Goal: Task Accomplishment & Management: Manage account settings

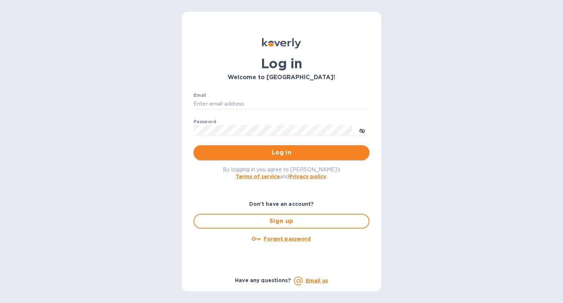
type input "[EMAIL_ADDRESS][DOMAIN_NAME]"
click at [245, 152] on span "Log in" at bounding box center [281, 152] width 164 height 9
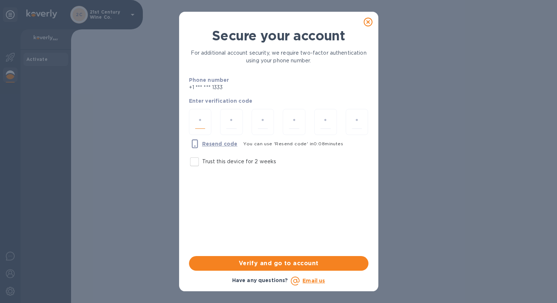
click at [203, 121] on input "number" at bounding box center [200, 122] width 10 height 14
type input "7"
type input "8"
type input "9"
type input "3"
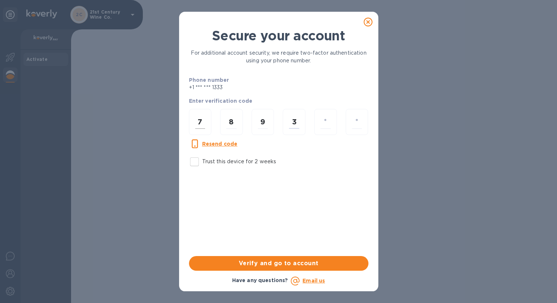
type input "3"
type input "5"
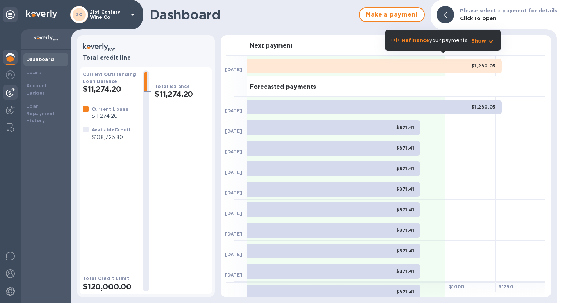
click at [13, 91] on img at bounding box center [10, 92] width 9 height 9
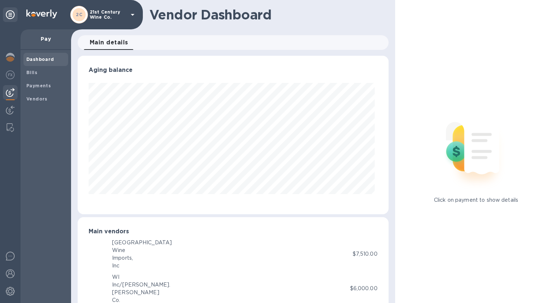
scroll to position [158, 308]
click at [39, 71] on span "Bills" at bounding box center [45, 72] width 39 height 7
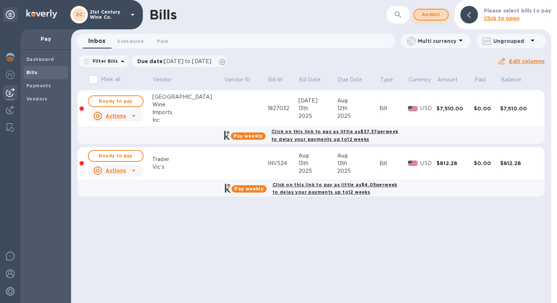
click at [428, 17] on span "Add bill" at bounding box center [431, 14] width 22 height 9
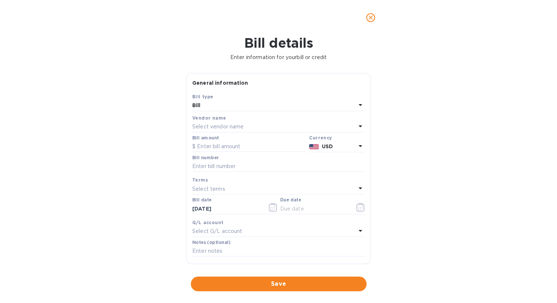
click at [282, 102] on div "Bill" at bounding box center [274, 105] width 164 height 10
click at [454, 102] on div "Bill details Enter information for your bill or credit General information Save…" at bounding box center [278, 169] width 557 height 268
click at [220, 125] on p "Select vendor name" at bounding box center [217, 127] width 51 height 8
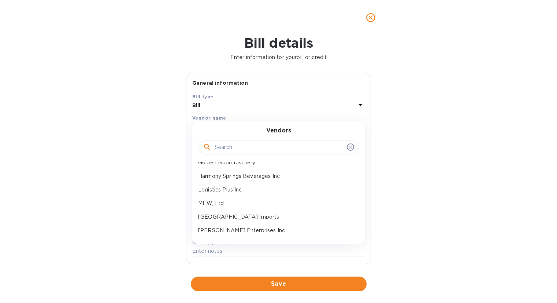
scroll to position [73, 0]
click at [259, 162] on p "Harmony Springs Beverages Inc" at bounding box center [275, 163] width 155 height 8
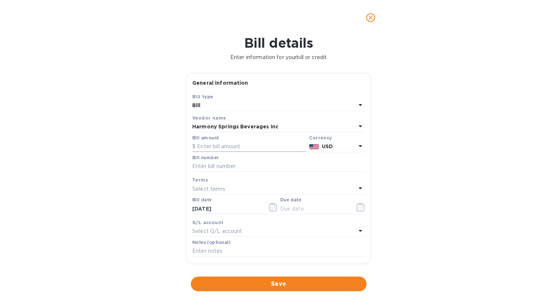
click at [255, 148] on input "text" at bounding box center [249, 146] width 114 height 11
type input "1,140"
click at [253, 163] on input "text" at bounding box center [278, 166] width 173 height 11
type input "250249"
click at [338, 205] on input "text" at bounding box center [314, 208] width 69 height 11
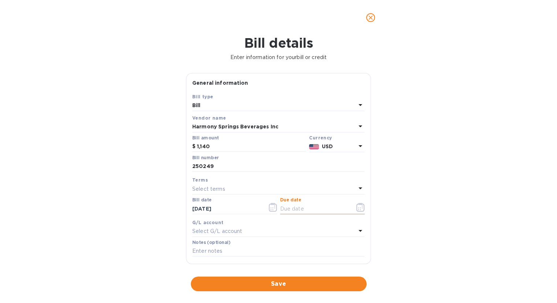
click at [357, 208] on icon "button" at bounding box center [361, 207] width 8 height 9
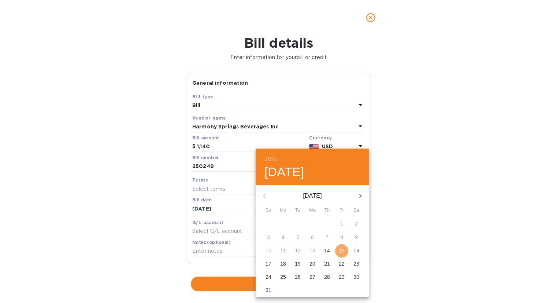
click at [340, 248] on p "15" at bounding box center [342, 250] width 6 height 7
type input "[DATE]"
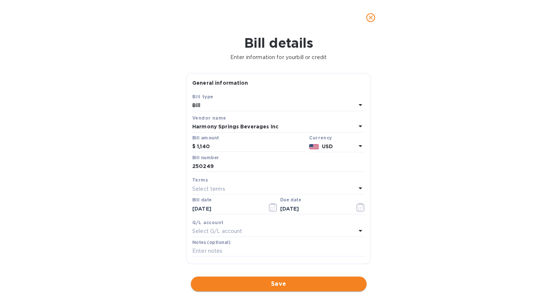
click at [261, 284] on span "Save" at bounding box center [279, 283] width 164 height 9
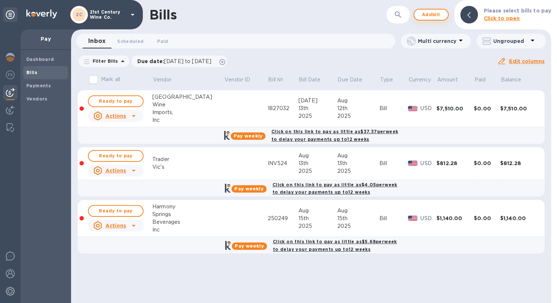
click at [437, 12] on span "Add bill" at bounding box center [431, 14] width 22 height 9
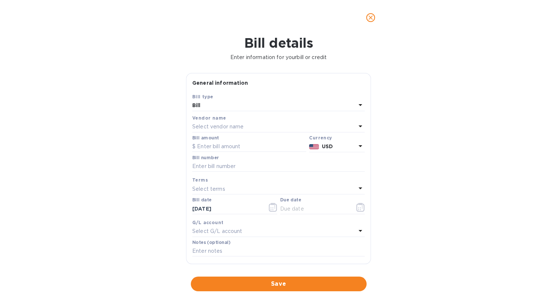
click at [269, 125] on div "Select vendor name" at bounding box center [274, 127] width 164 height 10
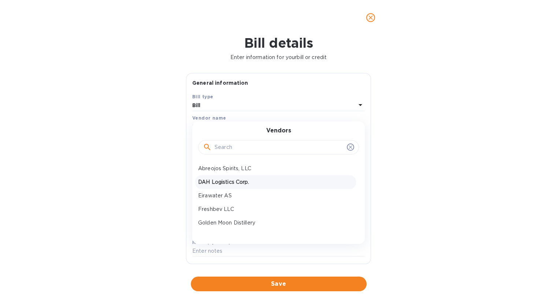
click at [232, 182] on p "DAH Logistics Corp." at bounding box center [275, 182] width 155 height 8
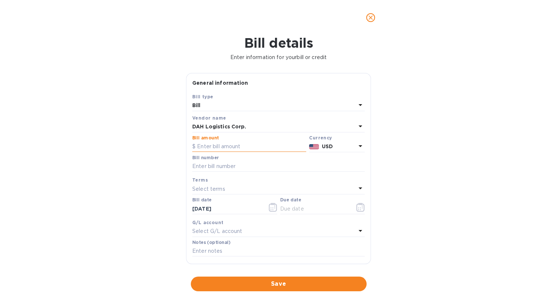
click at [237, 145] on input "text" at bounding box center [249, 146] width 114 height 11
type input "180.00"
click at [232, 168] on input "text" at bounding box center [278, 166] width 173 height 11
type input "2119"
click at [360, 208] on icon "button" at bounding box center [360, 207] width 1 height 1
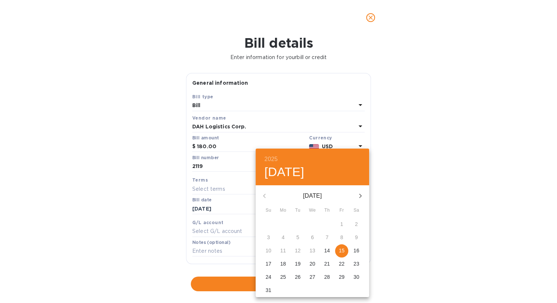
click at [339, 250] on p "15" at bounding box center [342, 250] width 6 height 7
type input "[DATE]"
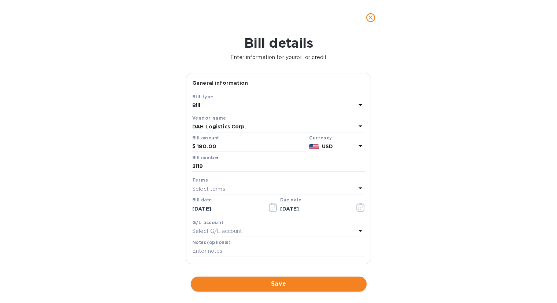
click at [299, 281] on span "Save" at bounding box center [279, 283] width 164 height 9
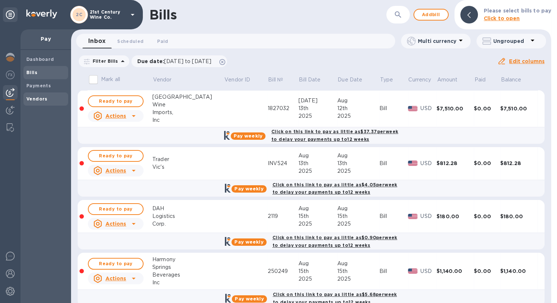
click at [43, 99] on b "Vendors" at bounding box center [36, 98] width 21 height 5
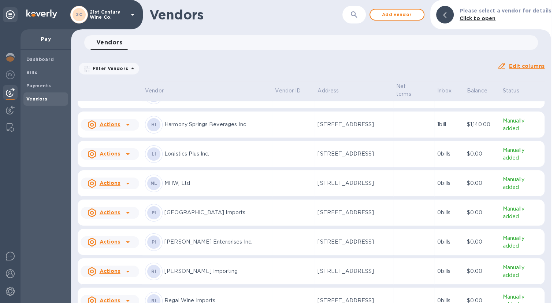
scroll to position [147, 0]
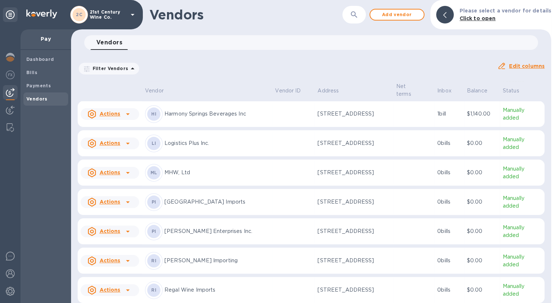
click at [184, 232] on p "[PERSON_NAME] Enterprises Inc." at bounding box center [217, 231] width 105 height 8
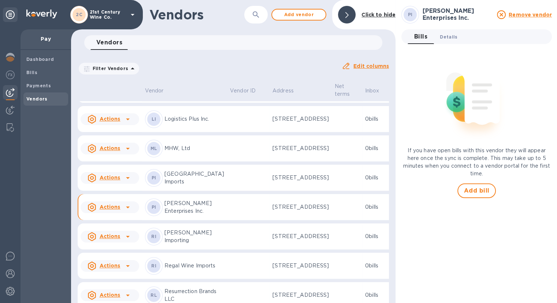
click at [451, 37] on span "Details 0" at bounding box center [449, 37] width 18 height 8
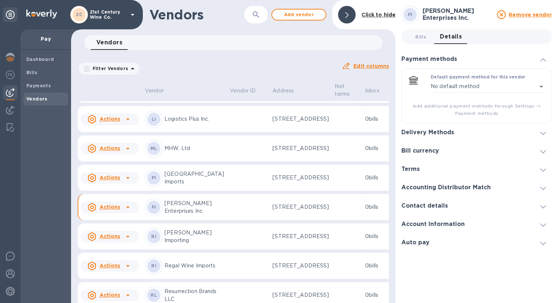
click at [541, 130] on span at bounding box center [544, 132] width 6 height 7
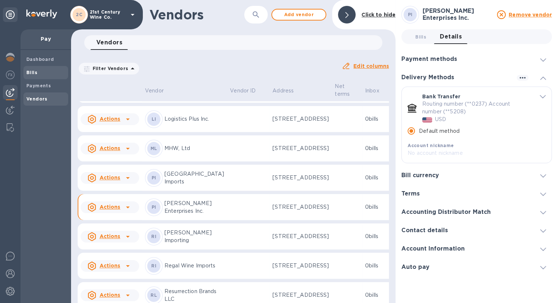
click at [27, 72] on b "Bills" at bounding box center [31, 72] width 11 height 5
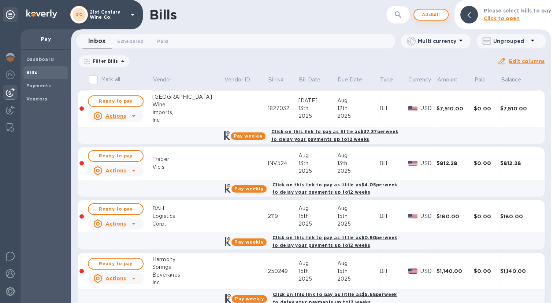
click at [432, 14] on span "Add bill" at bounding box center [431, 14] width 22 height 9
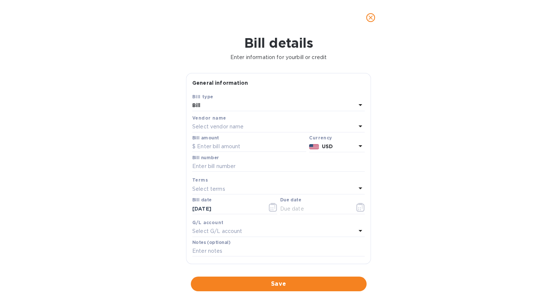
click at [231, 125] on p "Select vendor name" at bounding box center [217, 127] width 51 height 8
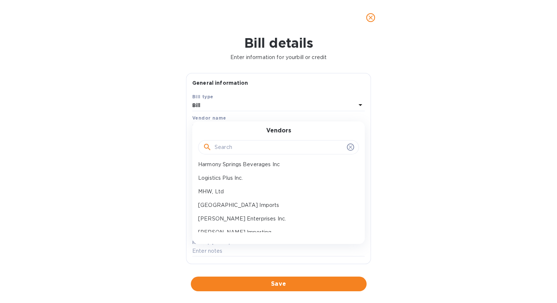
scroll to position [73, 0]
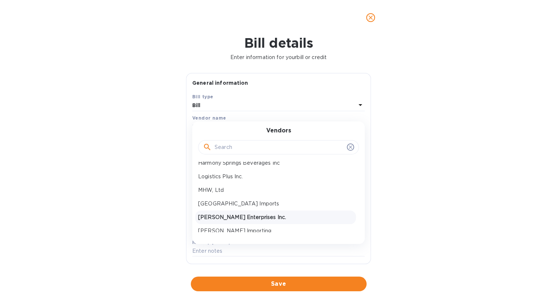
click at [239, 216] on p "[PERSON_NAME] Enterprises Inc." at bounding box center [275, 217] width 155 height 8
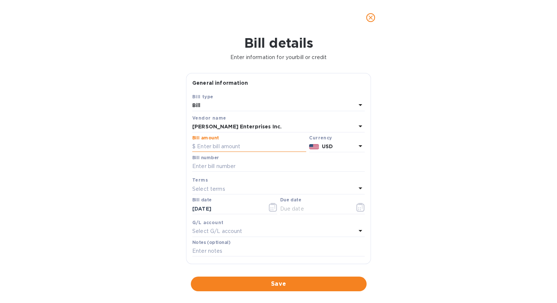
click at [223, 144] on input "text" at bounding box center [249, 146] width 114 height 11
type input "352.30"
click at [258, 170] on input "text" at bounding box center [278, 166] width 173 height 11
type input "1772-522"
click at [358, 207] on icon "button" at bounding box center [361, 207] width 8 height 9
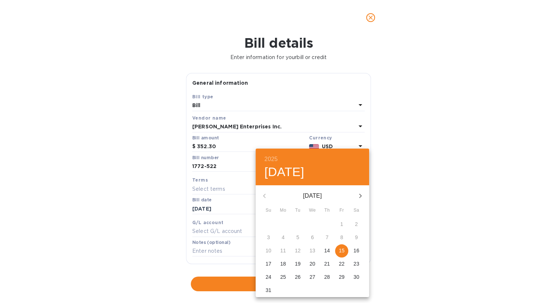
click at [341, 250] on p "15" at bounding box center [342, 250] width 6 height 7
type input "[DATE]"
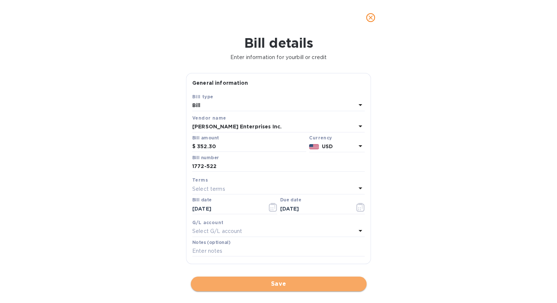
click at [281, 284] on span "Save" at bounding box center [279, 283] width 164 height 9
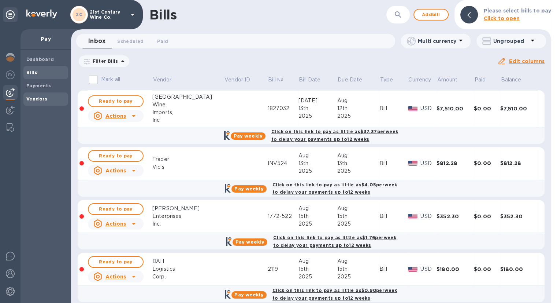
click at [49, 102] on span "Vendors" at bounding box center [45, 98] width 39 height 7
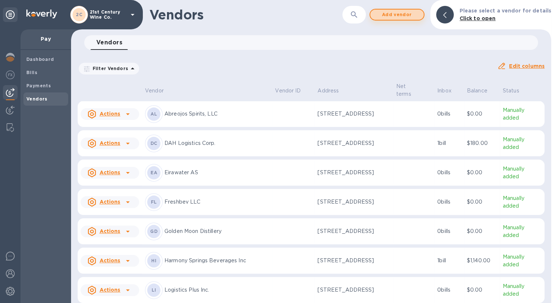
click at [392, 15] on span "Add vendor" at bounding box center [397, 14] width 42 height 9
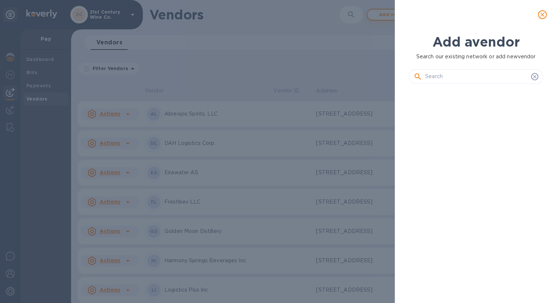
scroll to position [188, 137]
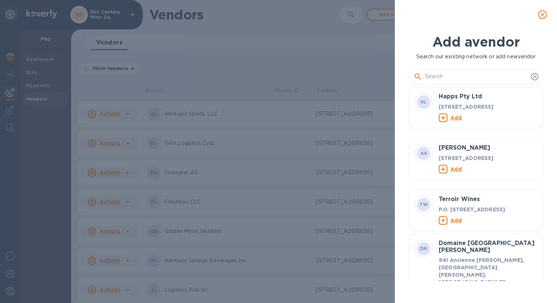
click at [460, 78] on input "text" at bounding box center [477, 76] width 103 height 11
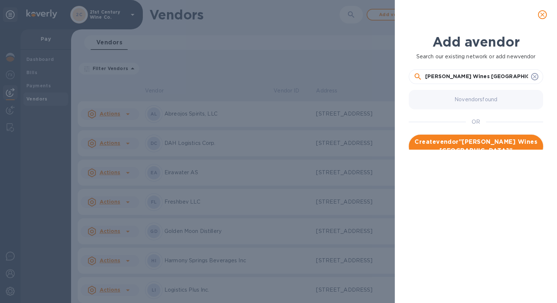
type input "[PERSON_NAME] Wines [GEOGRAPHIC_DATA]"
click at [523, 142] on span "Create vendor " Schenk Wines USA "" at bounding box center [476, 146] width 123 height 18
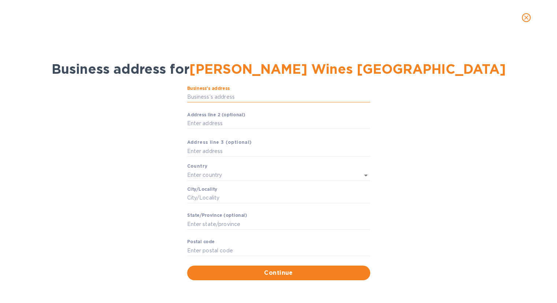
click at [246, 98] on input "Business’s аddress" at bounding box center [278, 97] width 183 height 11
click at [254, 116] on body "2C 21st Century Wine Co. Pay Dashboard Bills Payments Vendors Vendors ​ Add ven…" at bounding box center [278, 151] width 557 height 303
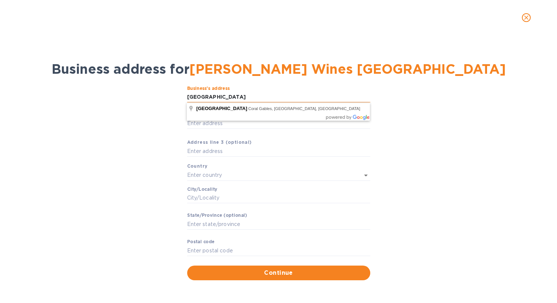
click at [245, 95] on input "One Alhambra Plaza" at bounding box center [278, 97] width 183 height 11
type input "Alhambra Plaza"
type input "United States"
type input "Coral Gables"
type input "FL"
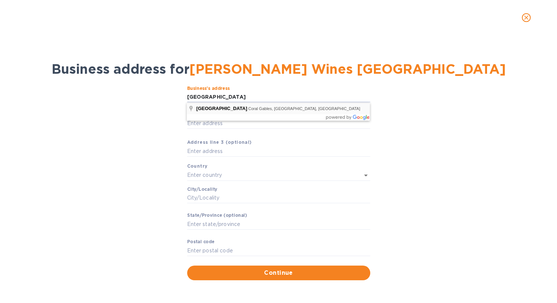
type input "33134"
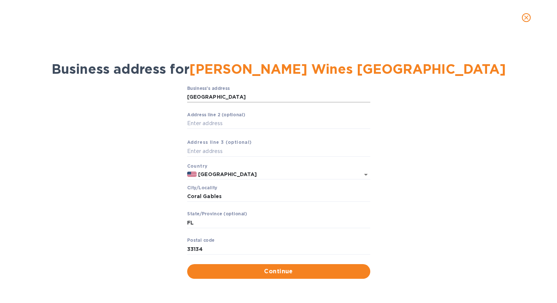
click at [235, 97] on input "Alhambra Plaza" at bounding box center [278, 97] width 183 height 11
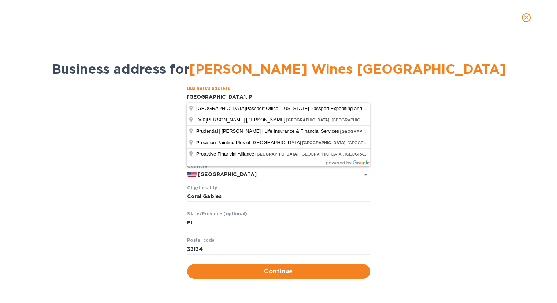
type input "Alhambra Plaza, PH"
click at [187, 264] on button "Continue" at bounding box center [278, 271] width 183 height 15
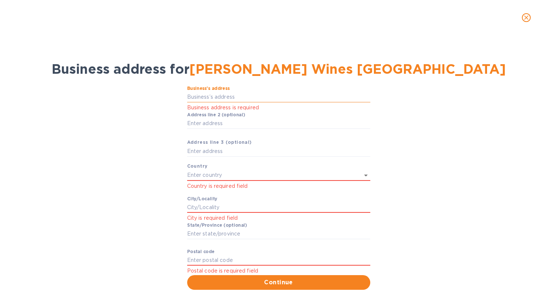
click at [224, 96] on input "Business’s аddress" at bounding box center [278, 97] width 183 height 11
type input "Alhambra Plaza"
type input "United States"
type input "Coral Gables"
type input "FL"
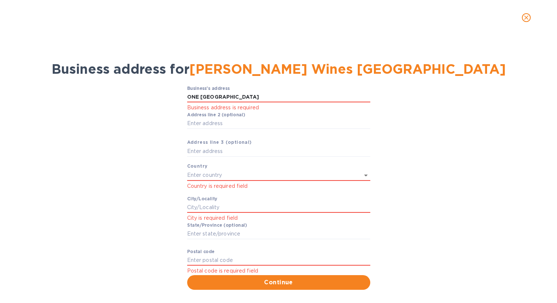
type input "33134"
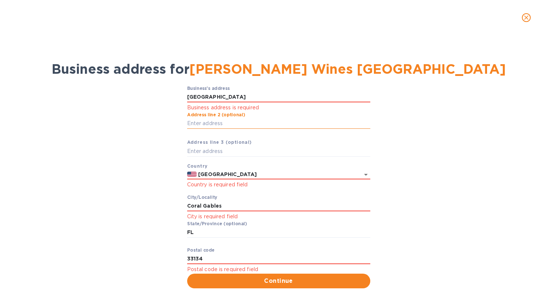
click at [224, 122] on input "Аddress line 2 (optional)" at bounding box center [278, 123] width 183 height 11
type input "PH"
click at [258, 278] on span "Continue" at bounding box center [279, 280] width 172 height 9
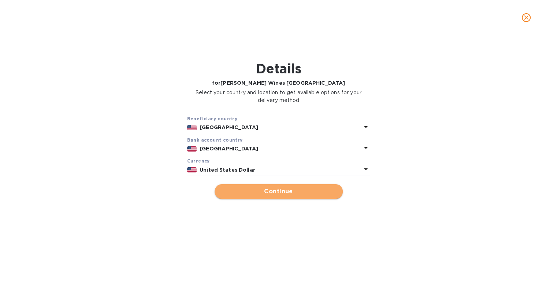
click at [236, 188] on span "Continue" at bounding box center [279, 191] width 117 height 9
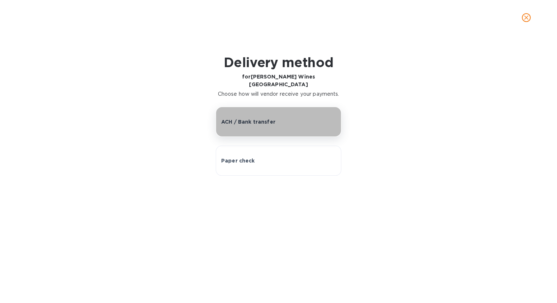
click at [253, 118] on button "ACH / Bank transfer" at bounding box center [279, 122] width 126 height 30
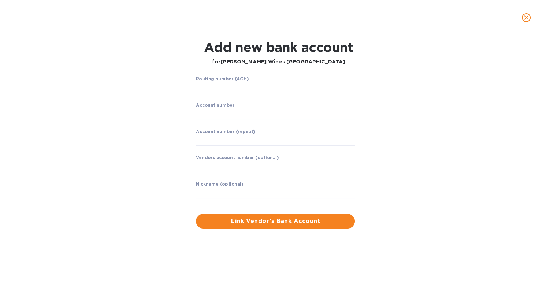
click at [252, 88] on input "string" at bounding box center [275, 87] width 159 height 11
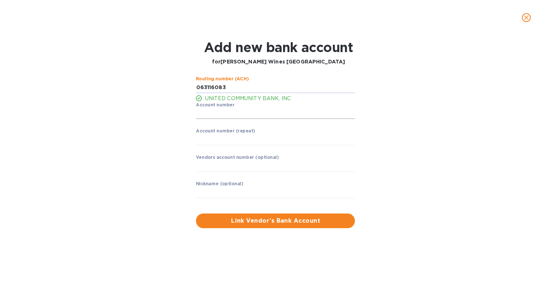
type input "063116083"
click at [239, 117] on input "string" at bounding box center [275, 113] width 159 height 11
type input "2000072237"
click at [232, 138] on input "string" at bounding box center [275, 139] width 159 height 11
type input "2000072237"
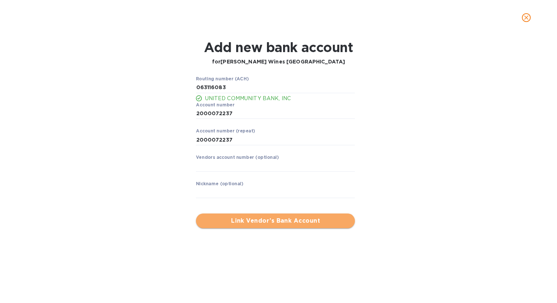
click at [245, 217] on span "Link Vendor’s Bank Account" at bounding box center [275, 220] width 147 height 9
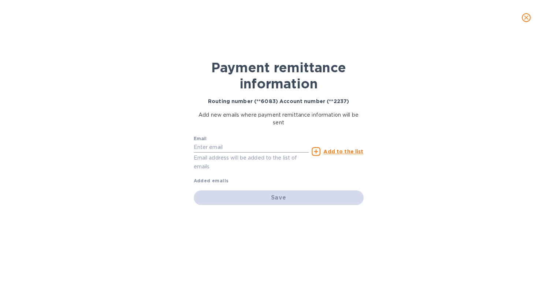
click at [209, 148] on input "text" at bounding box center [251, 147] width 115 height 11
paste input "denise.stein@schenk-wine.com"
type input "denise.stein@schenk-wine.com"
click at [353, 150] on u "Add to the list" at bounding box center [344, 151] width 40 height 6
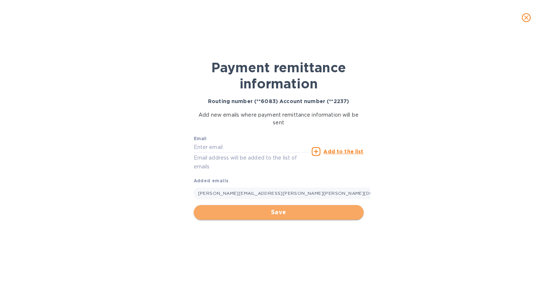
click at [279, 209] on span "Save" at bounding box center [279, 212] width 158 height 9
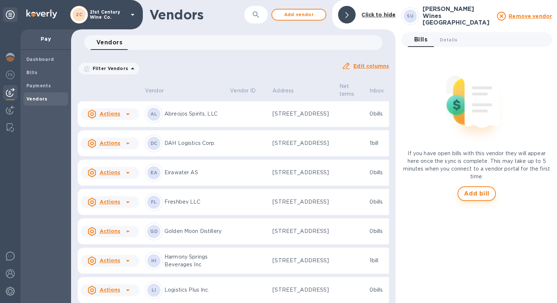
click at [484, 189] on span "Add bill" at bounding box center [477, 193] width 26 height 9
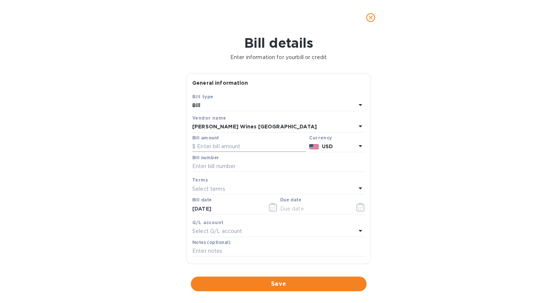
click at [231, 148] on input "text" at bounding box center [249, 146] width 114 height 11
type input "1,298.76"
click at [218, 166] on input "text" at bounding box center [278, 166] width 173 height 11
drag, startPoint x: 274, startPoint y: 166, endPoint x: 206, endPoint y: 166, distance: 67.8
click at [206, 166] on input "1275 Less CR31383, 31766" at bounding box center [278, 166] width 173 height 11
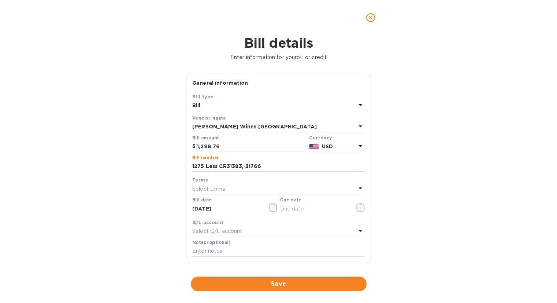
type input "1275 Less CR31383, 31766"
click at [217, 252] on input "text" at bounding box center [278, 251] width 173 height 11
paste input "Less CR31383, 31766"
click at [231, 252] on input "Less CR31383, 31766" at bounding box center [278, 251] width 173 height 11
type input "Less CR31383, CR31766"
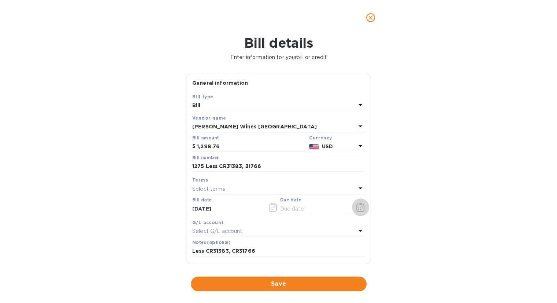
click at [358, 206] on icon "button" at bounding box center [361, 207] width 8 height 9
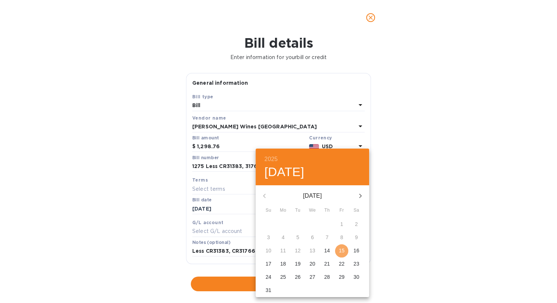
click at [343, 251] on p "15" at bounding box center [342, 250] width 6 height 7
type input "[DATE]"
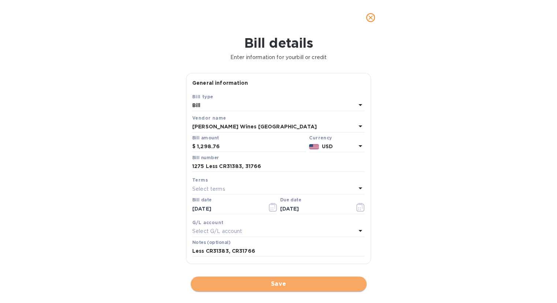
click at [252, 284] on span "Save" at bounding box center [279, 283] width 164 height 9
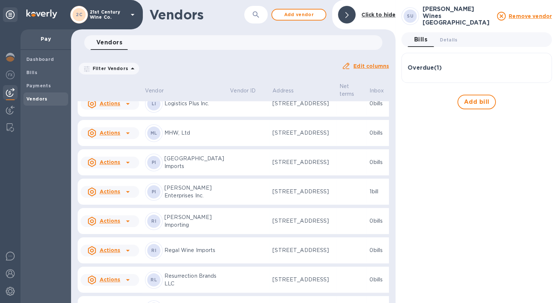
scroll to position [305, 0]
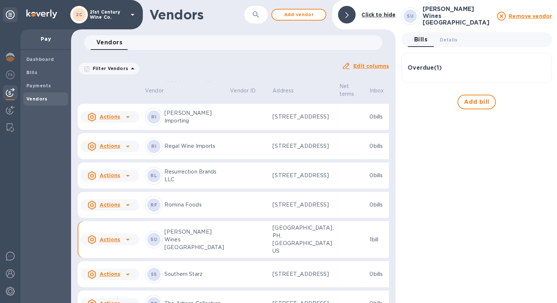
click at [227, 71] on td at bounding box center [248, 58] width 43 height 26
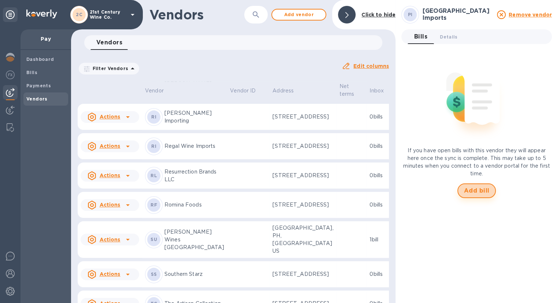
click at [490, 188] on button "Add bill" at bounding box center [477, 190] width 39 height 15
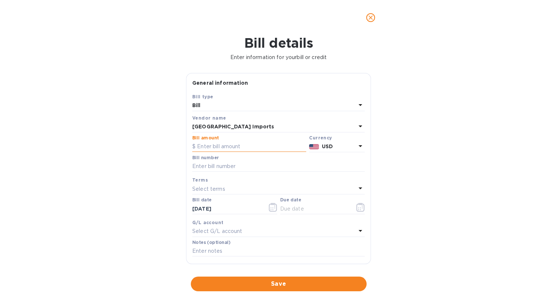
click at [264, 147] on input "text" at bounding box center [249, 146] width 114 height 11
type input "1,331.00"
click at [247, 167] on input "text" at bounding box center [278, 166] width 173 height 11
type input "SPB30932"
click at [360, 208] on icon "button" at bounding box center [360, 207] width 1 height 1
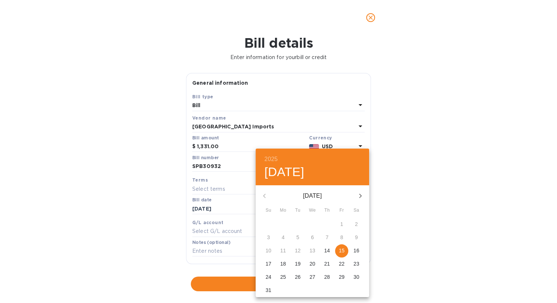
click at [342, 249] on p "15" at bounding box center [342, 250] width 6 height 7
type input "[DATE]"
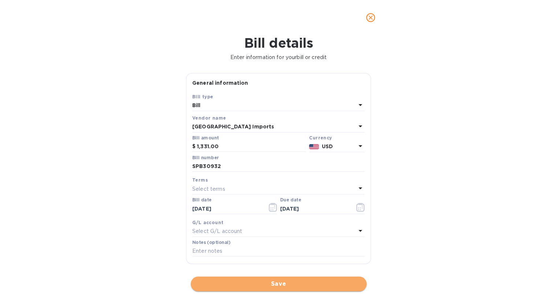
click at [273, 281] on span "Save" at bounding box center [279, 283] width 164 height 9
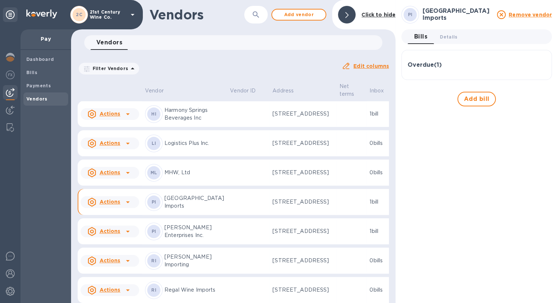
scroll to position [220, 0]
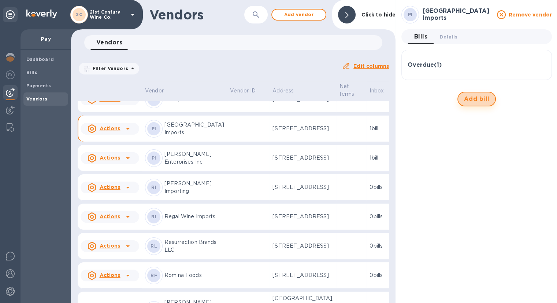
click at [479, 98] on span "Add bill" at bounding box center [477, 99] width 26 height 9
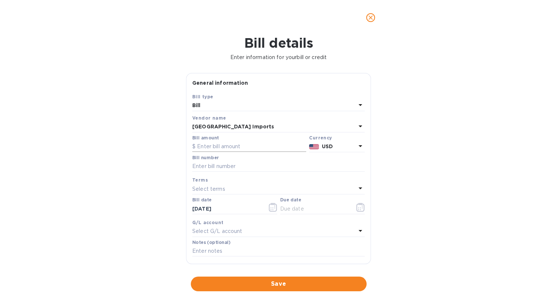
click at [247, 146] on input "text" at bounding box center [249, 146] width 114 height 11
type input "1,674.90"
click at [250, 165] on input "text" at bounding box center [278, 166] width 173 height 11
type input "ROS21109"
click at [357, 206] on icon "button" at bounding box center [361, 207] width 8 height 9
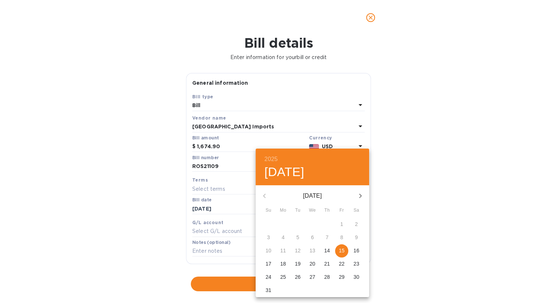
click at [340, 250] on p "15" at bounding box center [342, 250] width 6 height 7
type input "[DATE]"
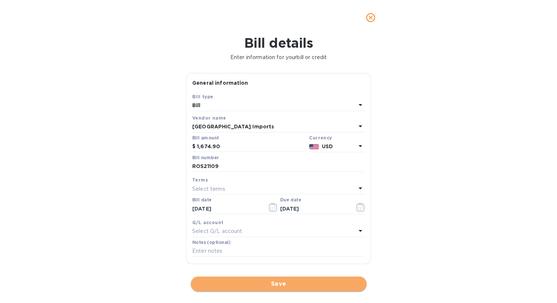
click at [288, 282] on span "Save" at bounding box center [279, 283] width 164 height 9
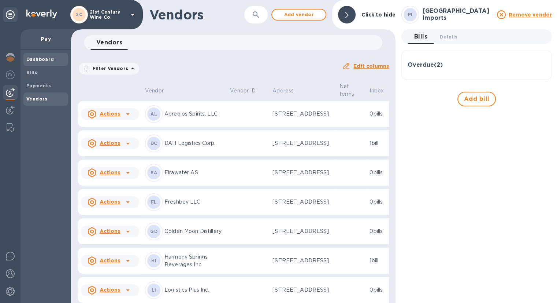
click at [38, 62] on span "Dashboard" at bounding box center [40, 59] width 28 height 7
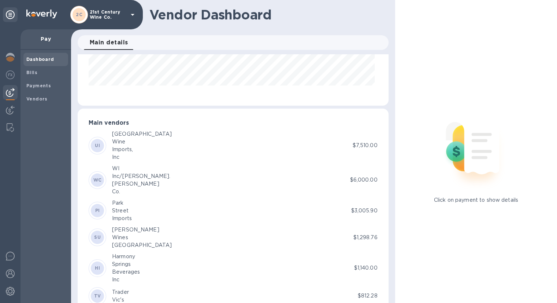
scroll to position [110, 0]
click at [131, 178] on div "[PERSON_NAME]" at bounding box center [141, 182] width 58 height 8
click at [96, 176] on b "WC" at bounding box center [97, 178] width 8 height 5
click at [345, 184] on div "WC WI Inc/[PERSON_NAME]. Magnus Co." at bounding box center [219, 178] width 261 height 31
drag, startPoint x: 346, startPoint y: 183, endPoint x: 294, endPoint y: 177, distance: 51.9
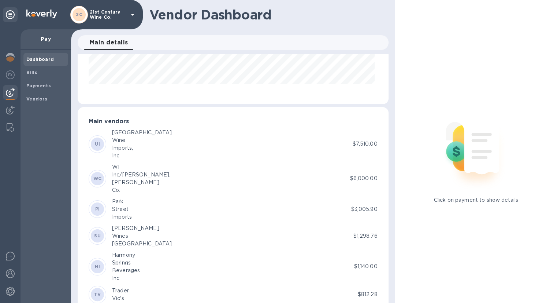
click at [294, 177] on div "WC WI Inc/[PERSON_NAME]. Magnus Co." at bounding box center [219, 178] width 261 height 31
click at [45, 96] on span "Vendors" at bounding box center [36, 98] width 21 height 7
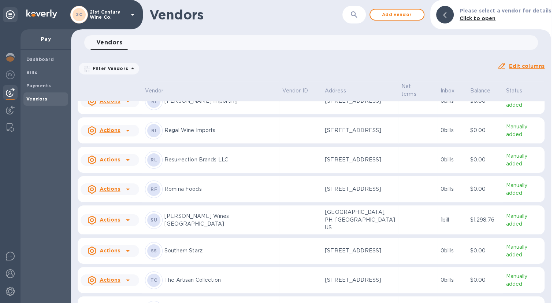
scroll to position [329, 0]
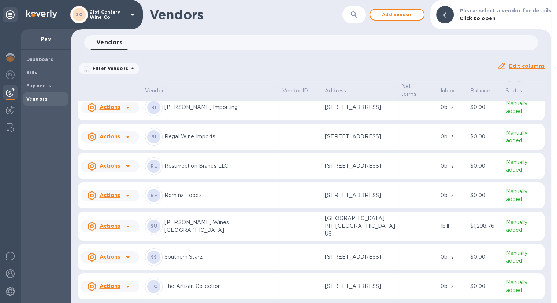
click at [207, 165] on p "Resurrection Brands LLC" at bounding box center [221, 166] width 112 height 8
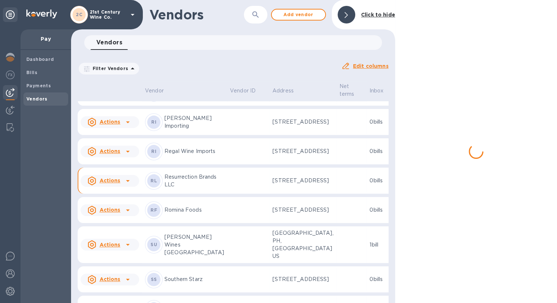
scroll to position [405, 0]
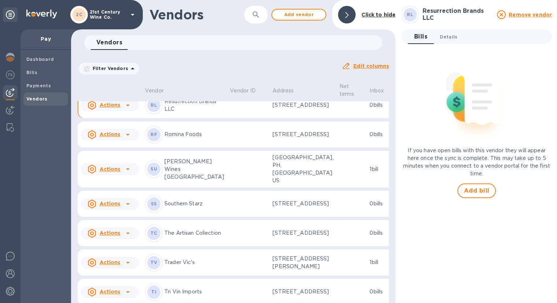
click at [449, 38] on span "Details 0" at bounding box center [449, 37] width 18 height 8
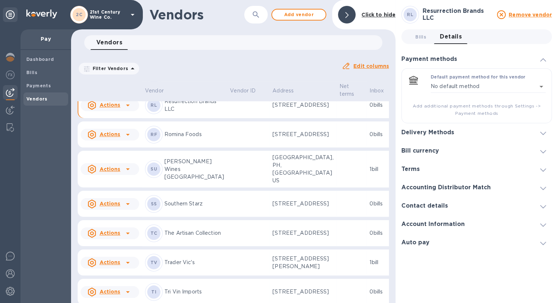
click at [465, 130] on div "Delivery Methods" at bounding box center [477, 132] width 151 height 18
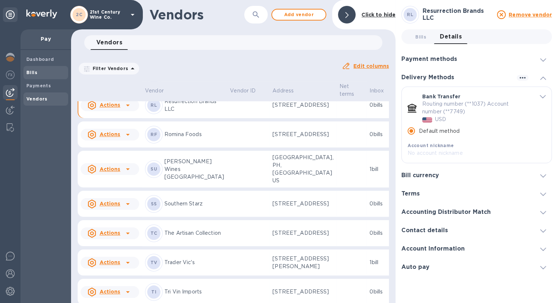
click at [35, 74] on b "Bills" at bounding box center [31, 72] width 11 height 5
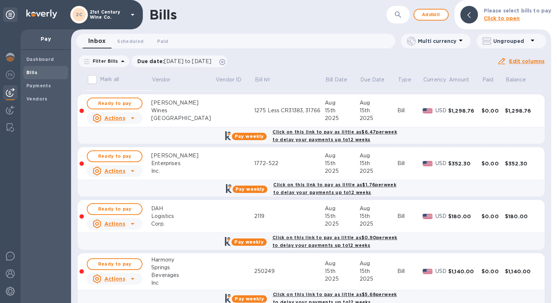
scroll to position [110, 0]
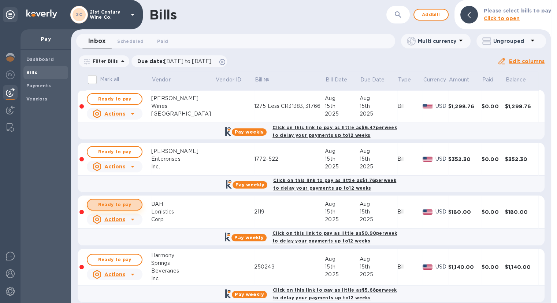
click at [131, 203] on span "Ready to pay" at bounding box center [114, 204] width 43 height 9
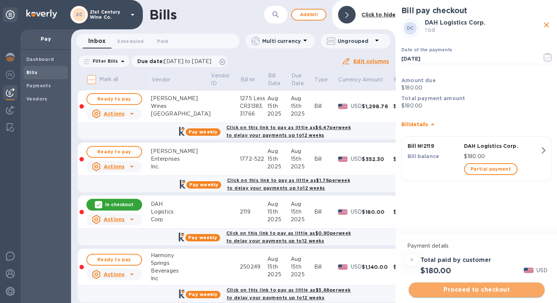
click at [459, 290] on span "Proceed to checkout" at bounding box center [477, 289] width 124 height 9
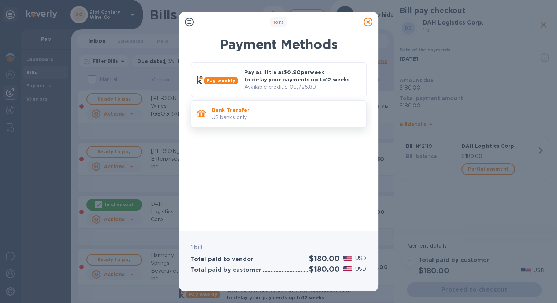
click at [248, 116] on p "US banks only." at bounding box center [286, 118] width 149 height 8
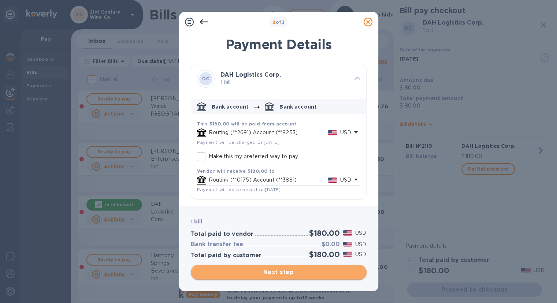
click at [253, 272] on span "Next step" at bounding box center [279, 272] width 164 height 9
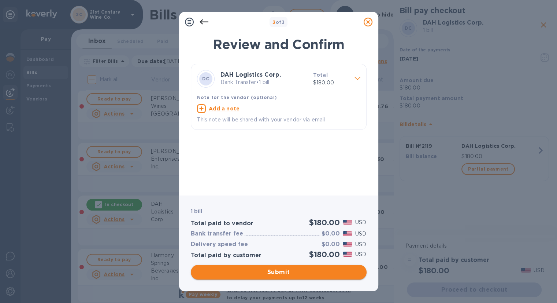
click at [253, 272] on span "Submit" at bounding box center [279, 272] width 164 height 9
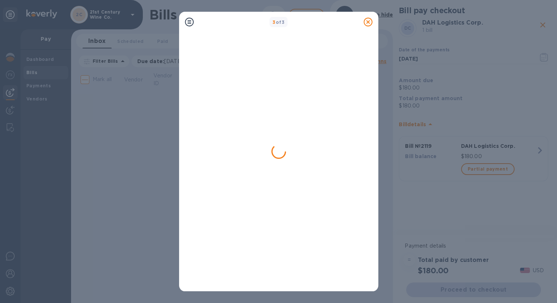
scroll to position [0, 0]
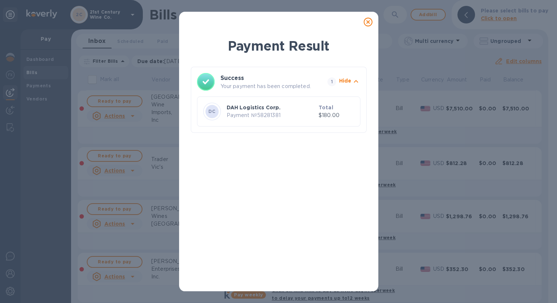
click at [369, 22] on icon at bounding box center [368, 22] width 9 height 9
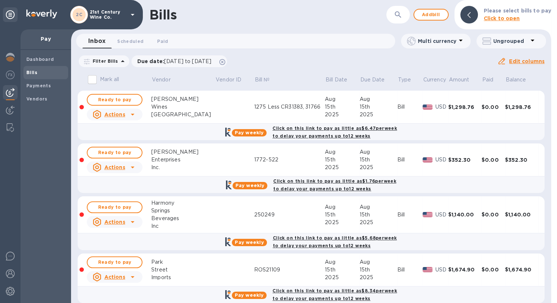
scroll to position [110, 0]
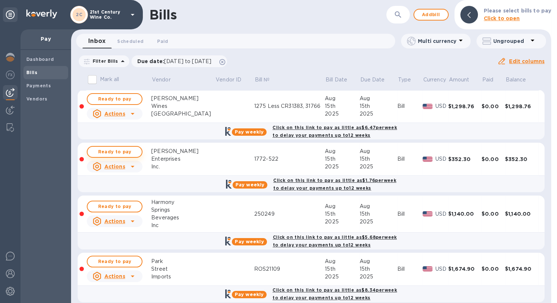
click at [130, 152] on span "Ready to pay" at bounding box center [114, 151] width 43 height 9
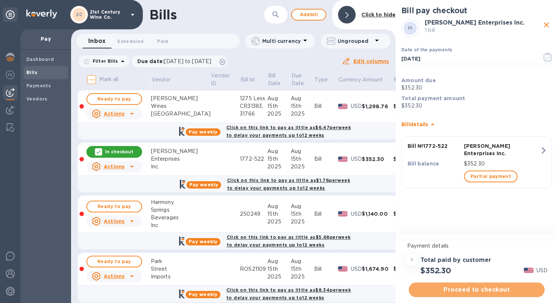
click at [478, 289] on span "Proceed to checkout" at bounding box center [477, 289] width 124 height 9
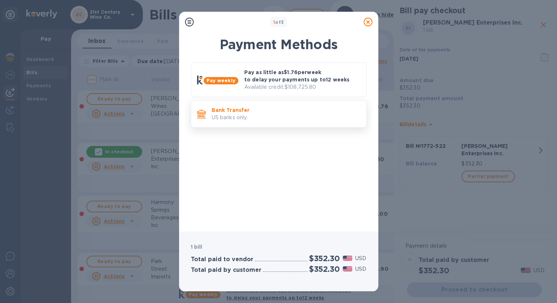
click at [247, 117] on p "US banks only." at bounding box center [286, 118] width 149 height 8
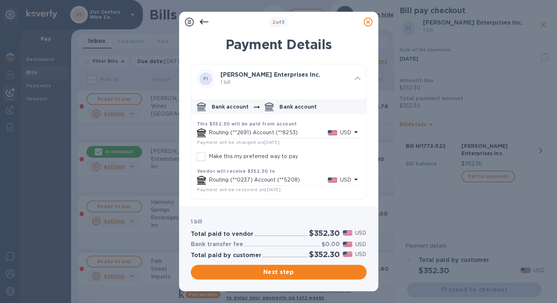
scroll to position [0, 0]
click at [269, 270] on span "Next step" at bounding box center [279, 272] width 164 height 9
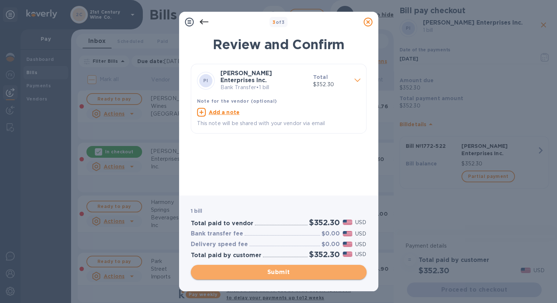
click at [255, 271] on span "Submit" at bounding box center [279, 272] width 164 height 9
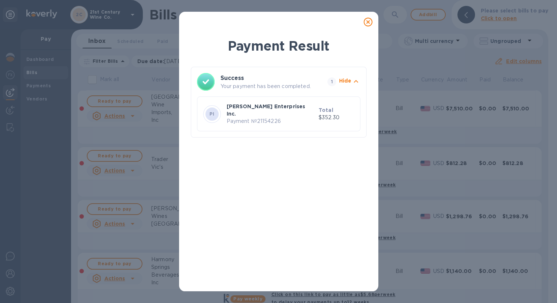
click at [369, 24] on icon at bounding box center [368, 22] width 9 height 9
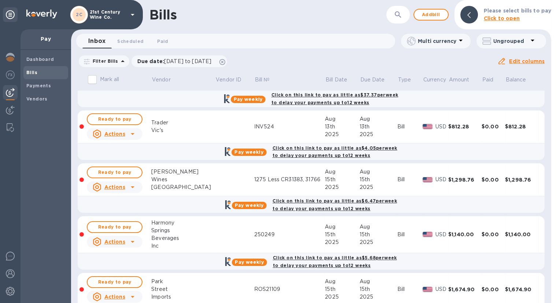
scroll to position [73, 0]
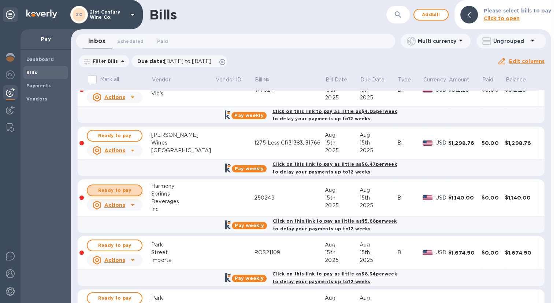
click at [133, 189] on span "Ready to pay" at bounding box center [114, 190] width 43 height 9
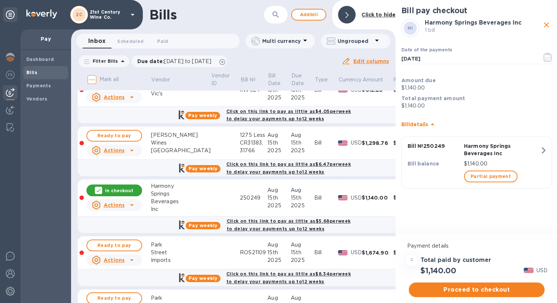
scroll to position [6, 0]
click at [463, 285] on span "Proceed to checkout" at bounding box center [477, 289] width 124 height 9
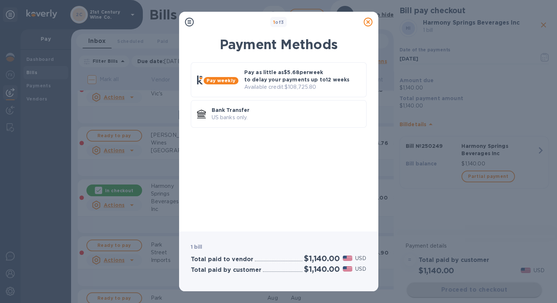
scroll to position [0, 0]
click at [254, 113] on div "Bank Transfer US banks only." at bounding box center [286, 113] width 155 height 21
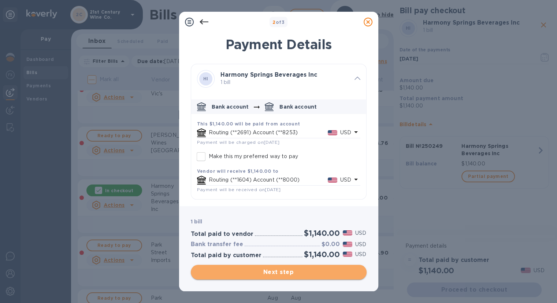
click at [282, 269] on span "Next step" at bounding box center [279, 272] width 164 height 9
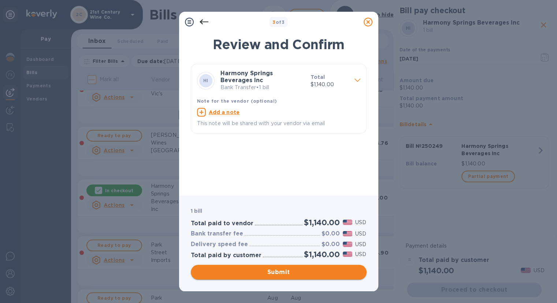
click at [282, 270] on span "Submit" at bounding box center [279, 272] width 164 height 9
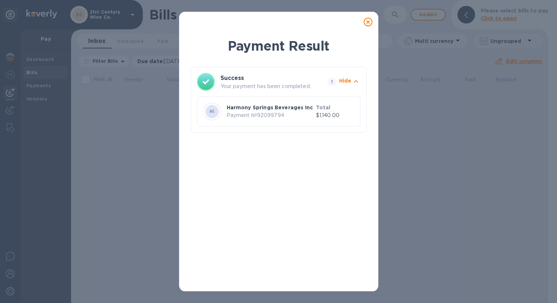
click at [370, 22] on icon at bounding box center [368, 22] width 9 height 9
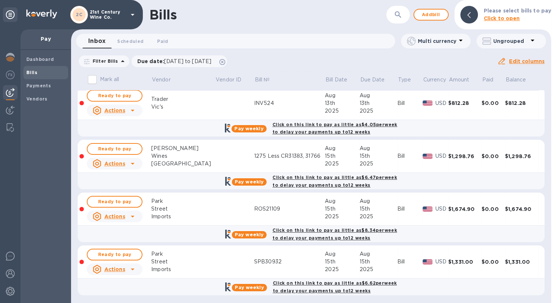
scroll to position [61, 0]
